Goal: Task Accomplishment & Management: Manage account settings

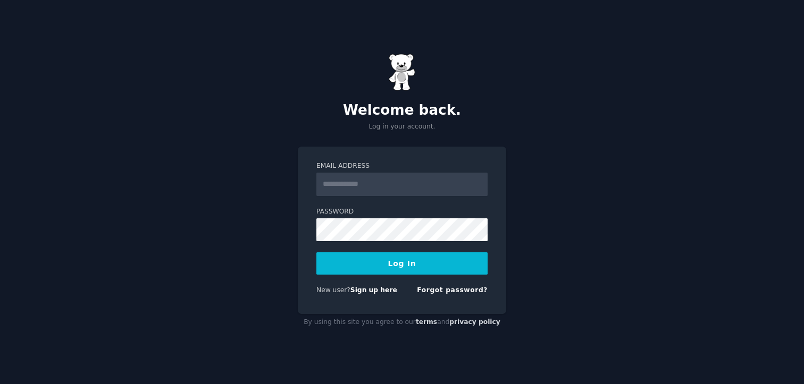
click at [371, 186] on input "Email Address" at bounding box center [401, 184] width 171 height 23
type input "**********"
click at [383, 266] on button "Log In" at bounding box center [401, 264] width 171 height 22
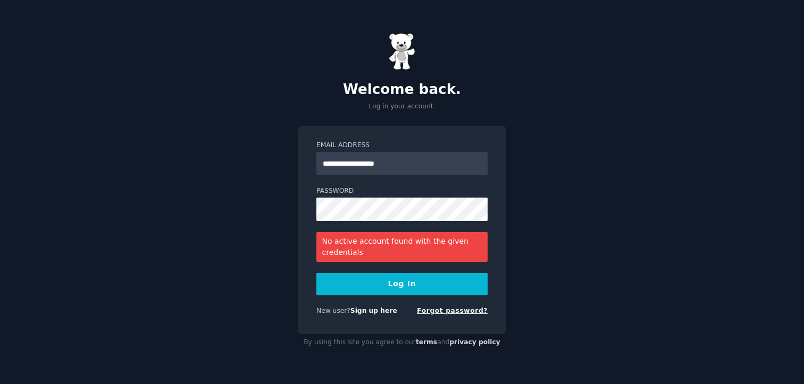
click at [465, 312] on link "Forgot password?" at bounding box center [452, 310] width 71 height 7
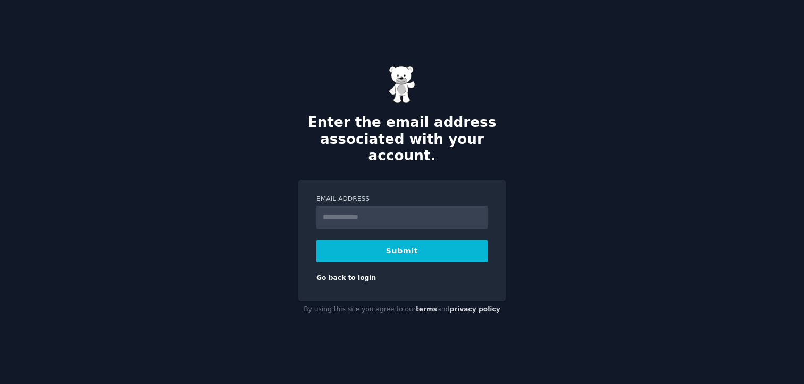
click at [382, 206] on input "Email Address" at bounding box center [401, 217] width 171 height 23
click at [392, 206] on input "Email Address" at bounding box center [401, 217] width 171 height 23
type input "**********"
click at [435, 240] on button "Submit" at bounding box center [401, 251] width 171 height 22
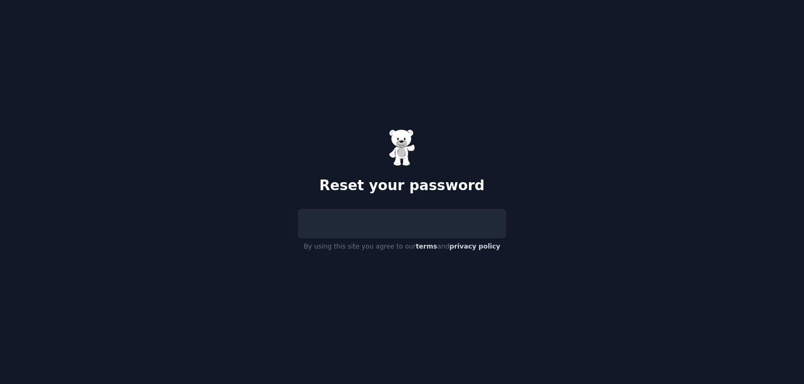
click at [348, 219] on div at bounding box center [402, 224] width 208 height 30
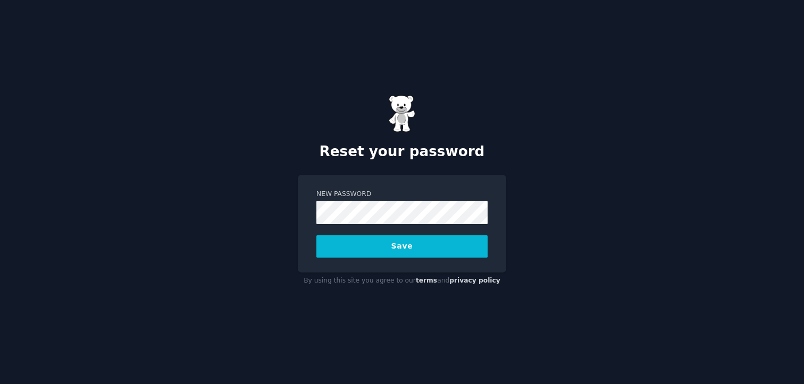
click at [380, 243] on button "Save" at bounding box center [401, 247] width 171 height 22
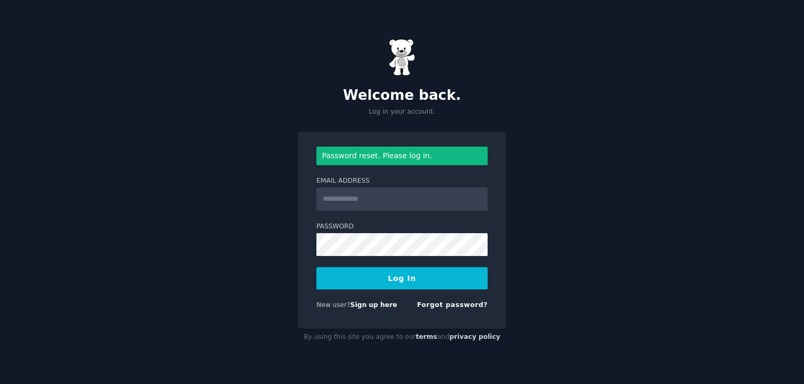
click at [394, 205] on input "Email Address" at bounding box center [401, 199] width 171 height 23
click at [428, 199] on input "**********" at bounding box center [401, 199] width 171 height 23
drag, startPoint x: 426, startPoint y: 199, endPoint x: 312, endPoint y: 208, distance: 114.7
click at [312, 208] on div "**********" at bounding box center [402, 230] width 208 height 197
type input "**********"
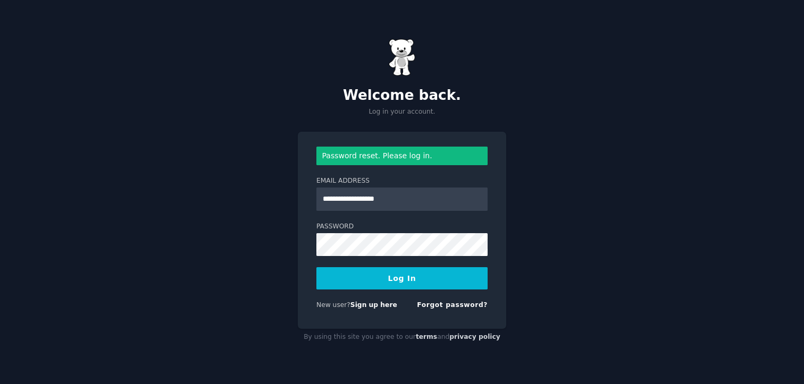
click at [387, 280] on button "Log In" at bounding box center [401, 278] width 171 height 22
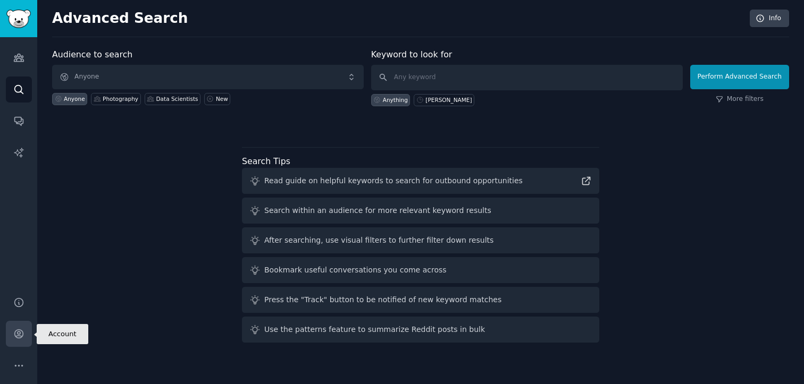
click at [21, 332] on icon "Sidebar" at bounding box center [18, 334] width 11 height 11
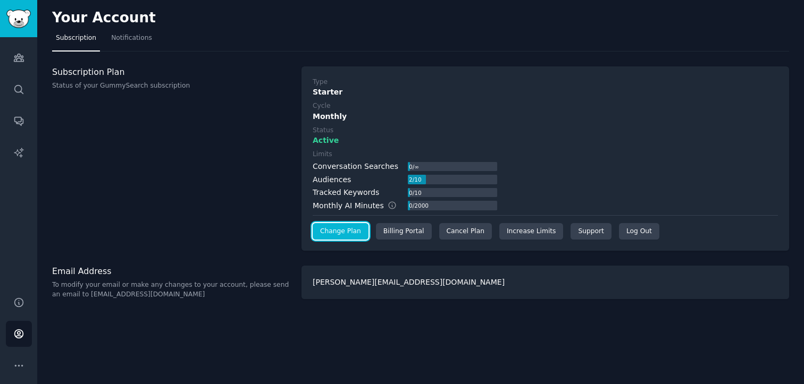
click at [348, 232] on link "Change Plan" at bounding box center [341, 231] width 56 height 17
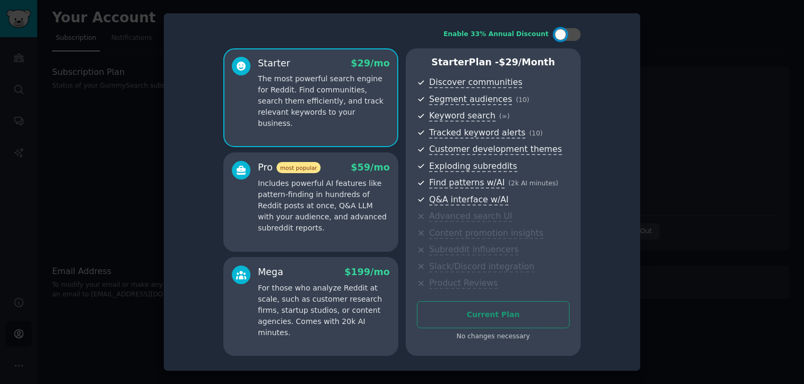
click at [612, 75] on div "Enable 33% Annual Discount Starter $ 29 /mo The most powerful search engine for…" at bounding box center [401, 192] width 461 height 343
click at [600, 41] on div "Enable 33% Annual Discount Starter $ 29 /mo The most powerful search engine for…" at bounding box center [401, 192] width 461 height 343
click at [200, 214] on div "Enable 33% Annual Discount Starter $ 29 /mo The most powerful search engine for…" at bounding box center [401, 192] width 461 height 343
click at [671, 159] on div at bounding box center [402, 192] width 804 height 384
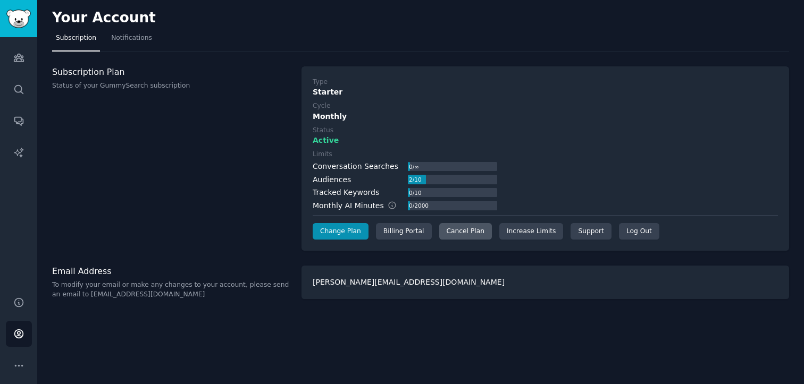
click at [449, 235] on div "Cancel Plan" at bounding box center [465, 231] width 53 height 17
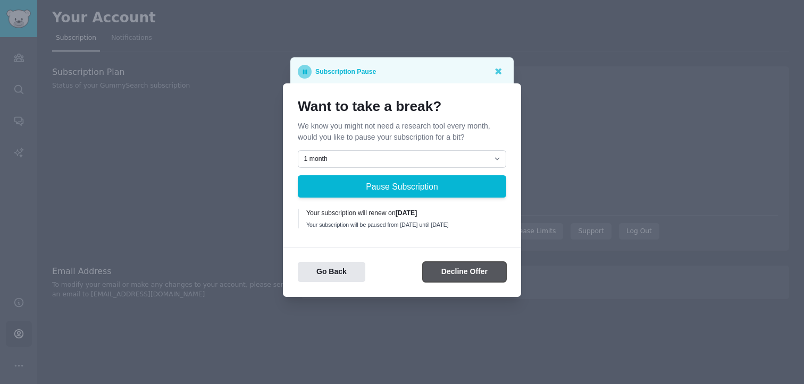
click at [444, 275] on button "Decline Offer" at bounding box center [464, 272] width 83 height 21
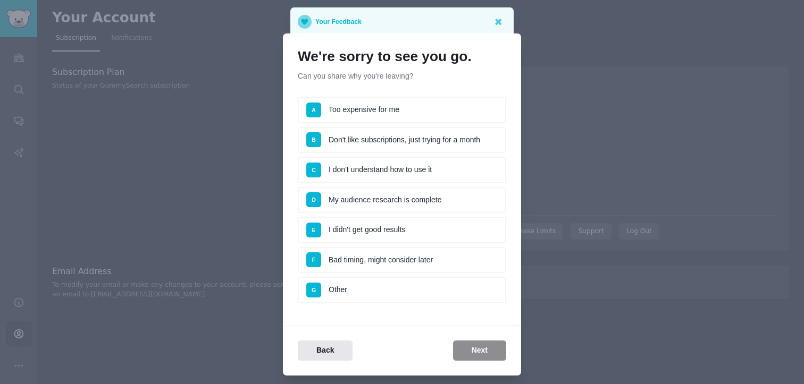
click at [365, 104] on li "A Too expensive for me" at bounding box center [402, 110] width 208 height 27
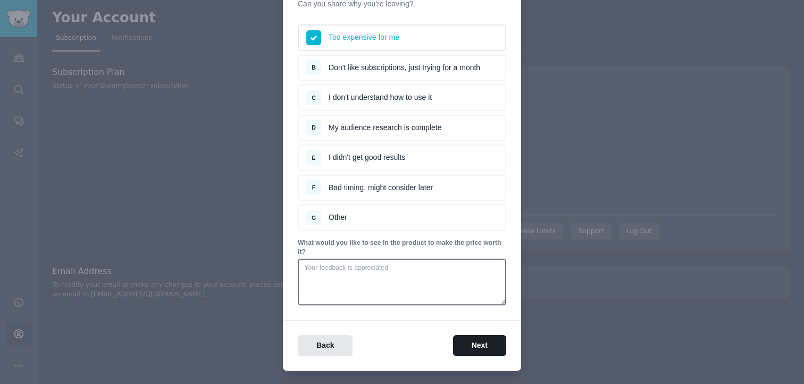
scroll to position [92, 0]
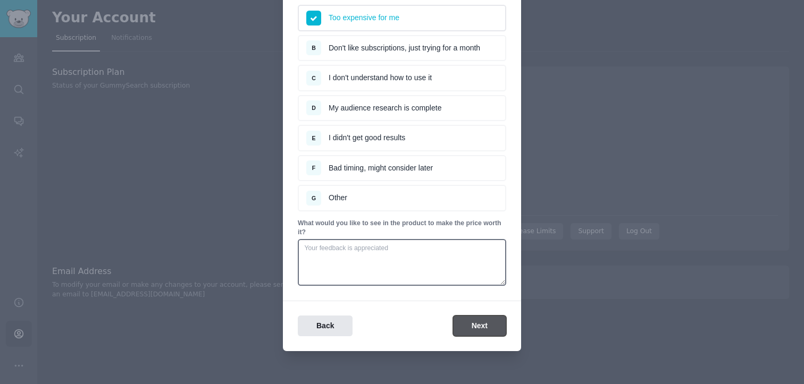
click at [483, 322] on button "Next" at bounding box center [479, 326] width 53 height 21
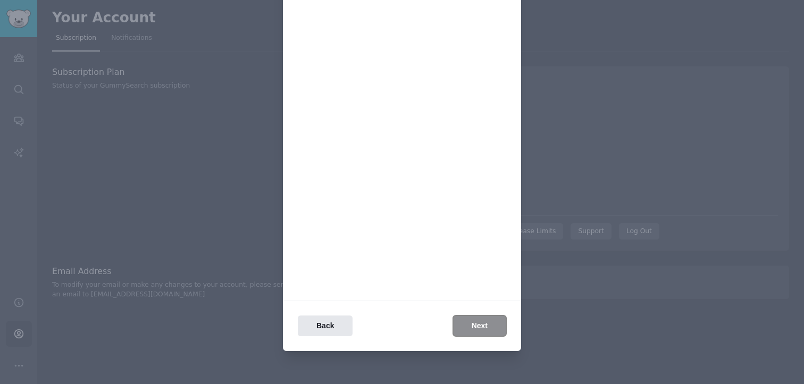
scroll to position [0, 0]
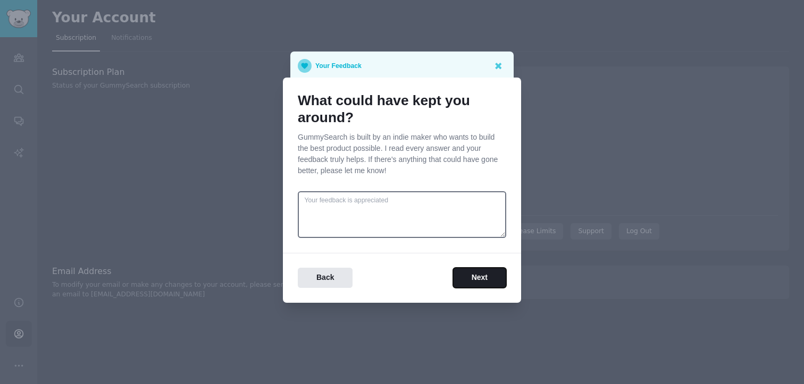
click at [481, 284] on button "Next" at bounding box center [479, 278] width 53 height 21
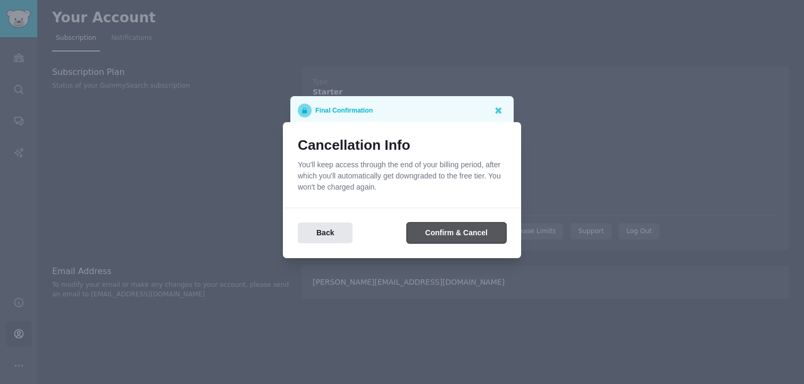
click at [466, 233] on button "Confirm & Cancel" at bounding box center [456, 233] width 99 height 21
